Goal: Information Seeking & Learning: Learn about a topic

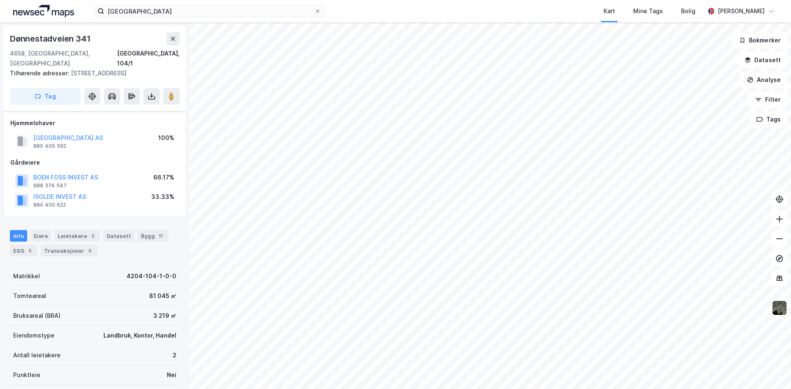
scroll to position [40, 0]
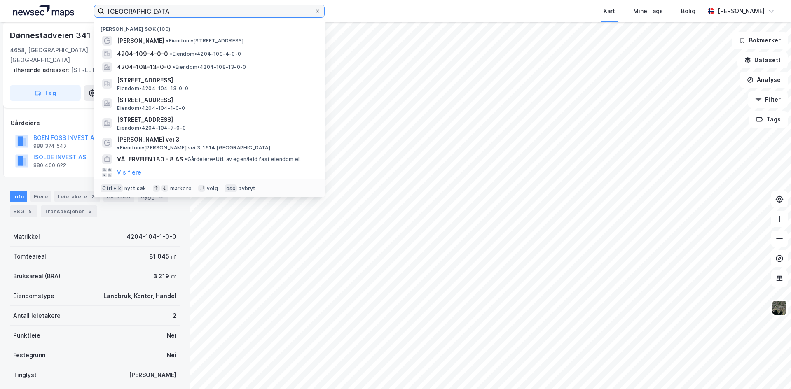
drag, startPoint x: 155, startPoint y: 14, endPoint x: 2, endPoint y: 14, distance: 153.6
click at [23, 14] on div "boen gård Nylige søk (100) Boen Gård • Eiendom • [STREET_ADDRESS] 4204-109-4-0-…" at bounding box center [395, 11] width 791 height 22
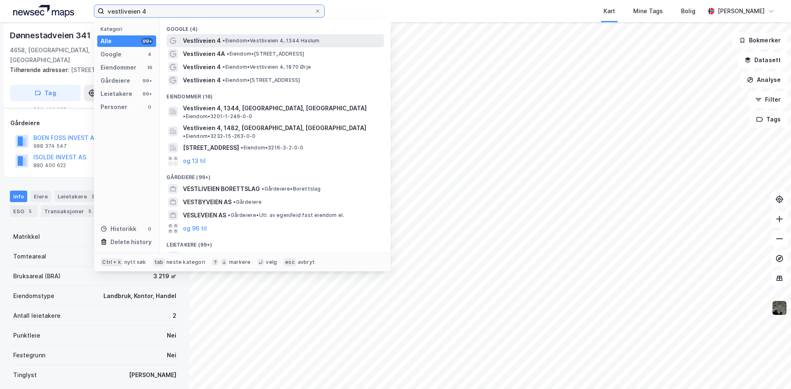
type input "vestliveien 4"
click at [205, 42] on span "Vestliveien 4" at bounding box center [202, 41] width 38 height 10
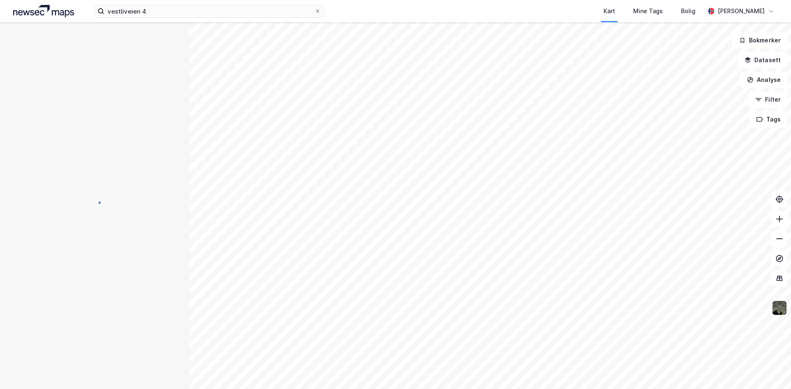
scroll to position [40, 0]
